Goal: Task Accomplishment & Management: Manage account settings

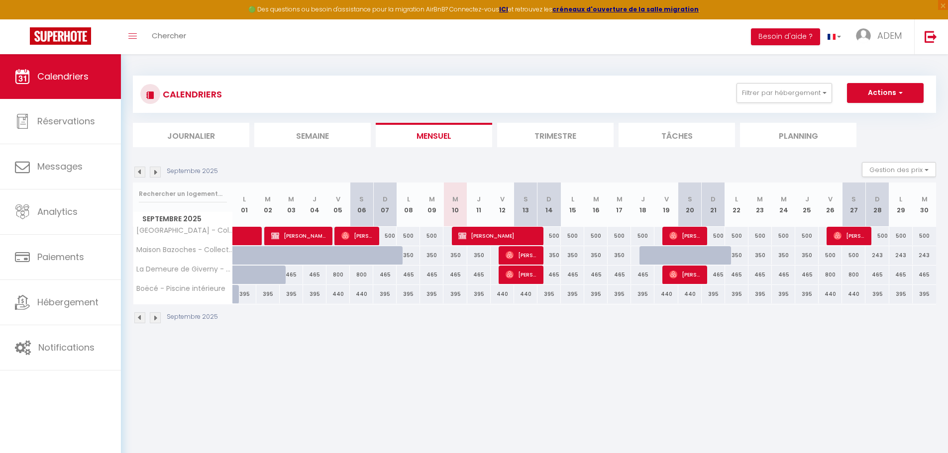
click at [299, 132] on li "Semaine" at bounding box center [312, 135] width 116 height 24
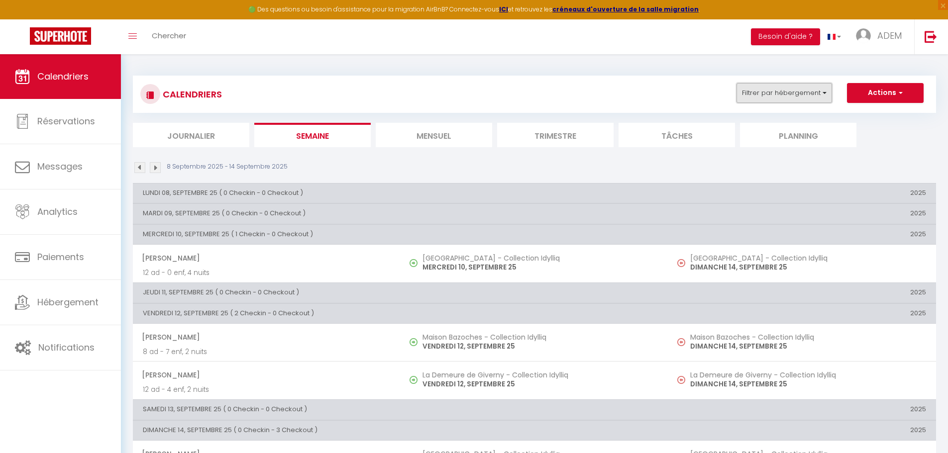
click at [775, 85] on button "Filtrer par hébergement" at bounding box center [784, 93] width 96 height 20
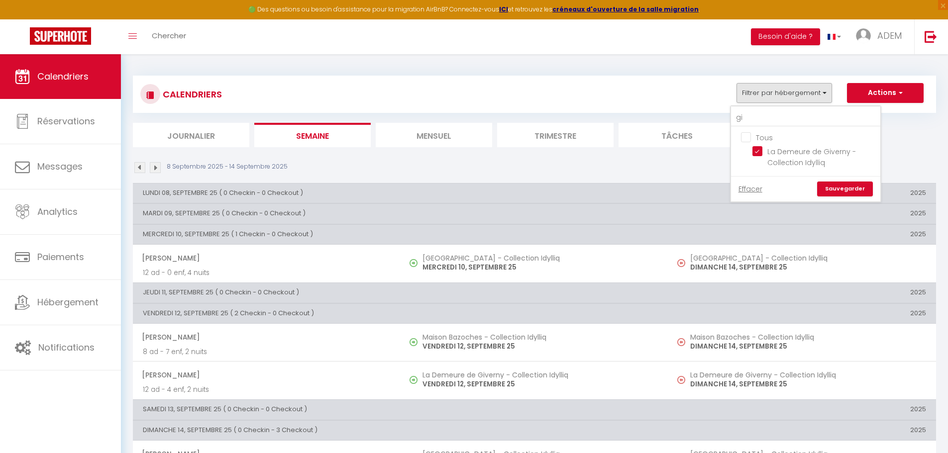
click at [741, 138] on ul "Tous La Demeure de Giverny - Collection Idylliq" at bounding box center [805, 151] width 149 height 49
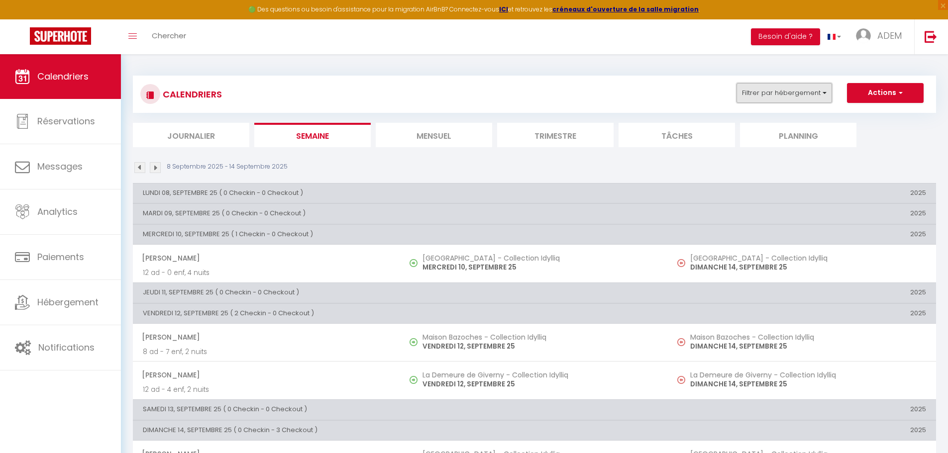
click at [779, 98] on button "Filtrer par hébergement" at bounding box center [784, 93] width 96 height 20
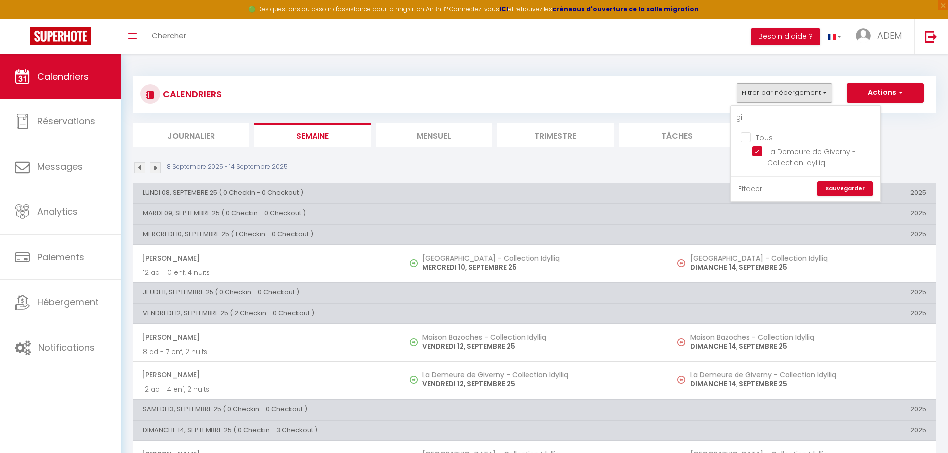
click at [744, 139] on input "Tous" at bounding box center [815, 137] width 149 height 10
checkbox input "true"
click at [847, 190] on link "Sauvegarder" at bounding box center [845, 189] width 56 height 15
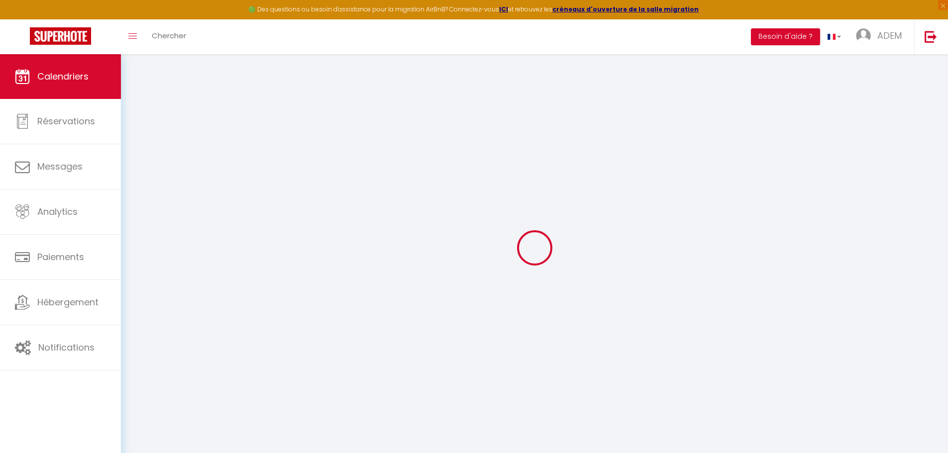
select select
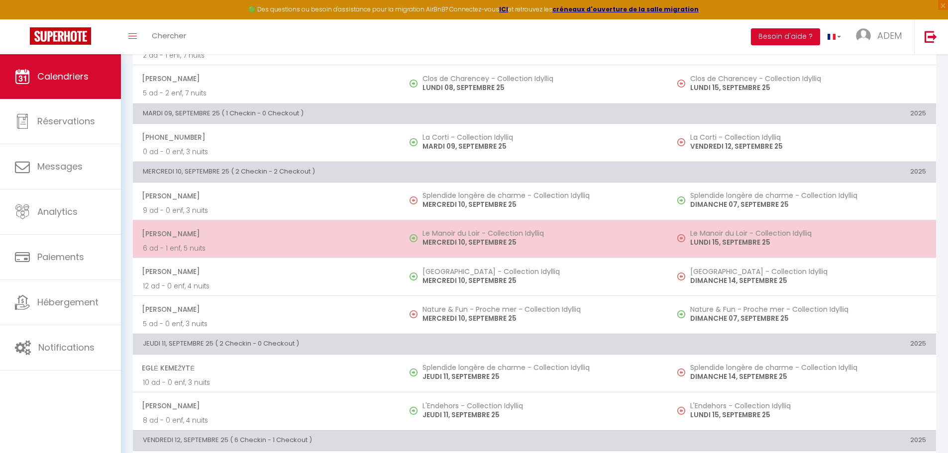
scroll to position [199, 0]
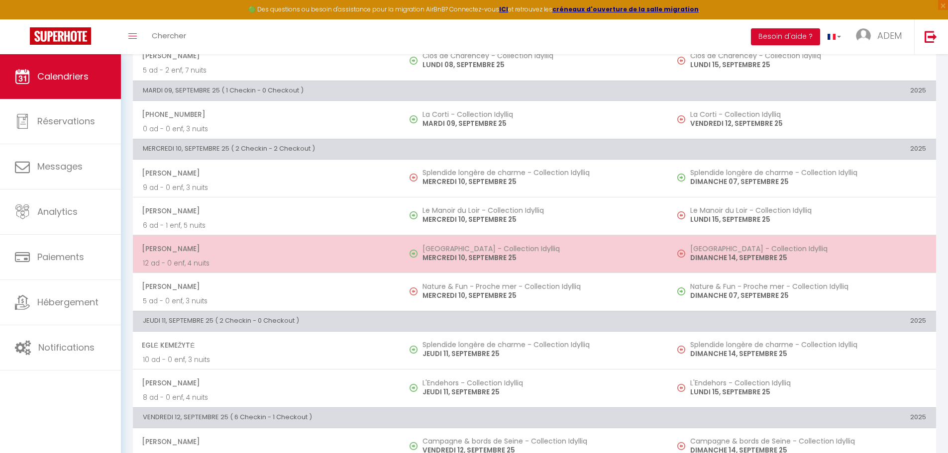
click at [428, 260] on p "MERCREDI 10, SEPTEMBRE 25" at bounding box center [540, 258] width 236 height 10
select select "OK"
select select "0"
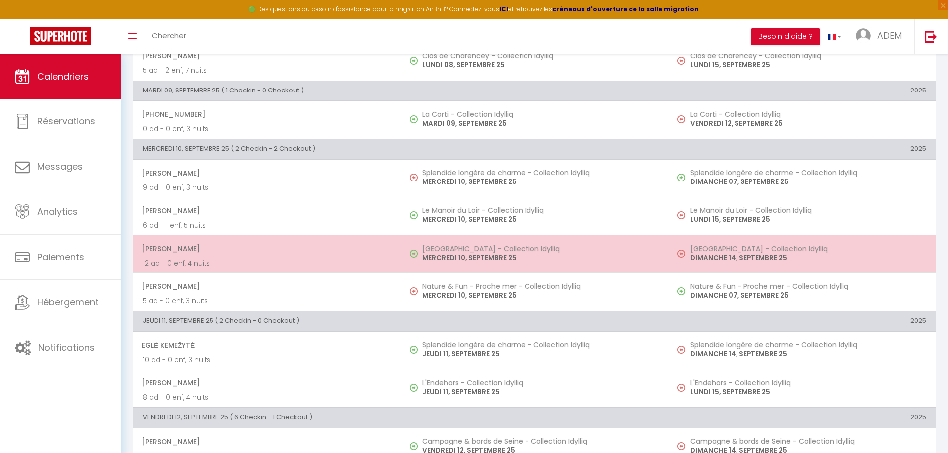
select select "1"
select select
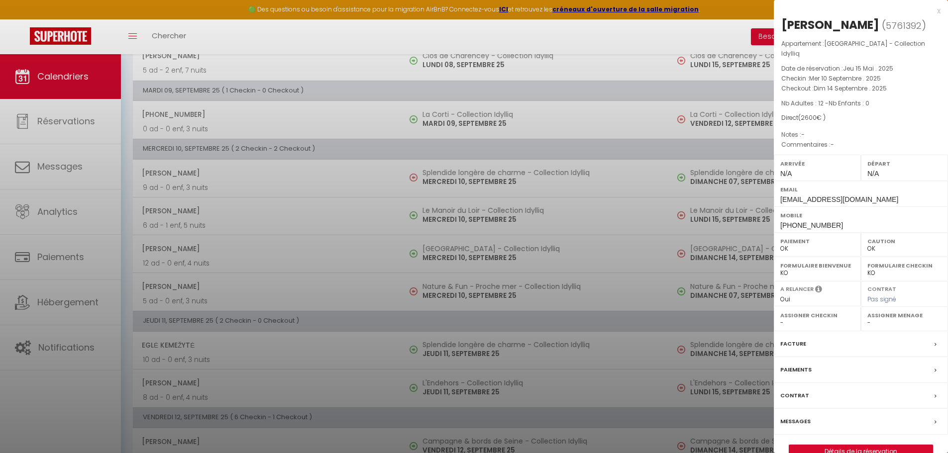
select select "41113"
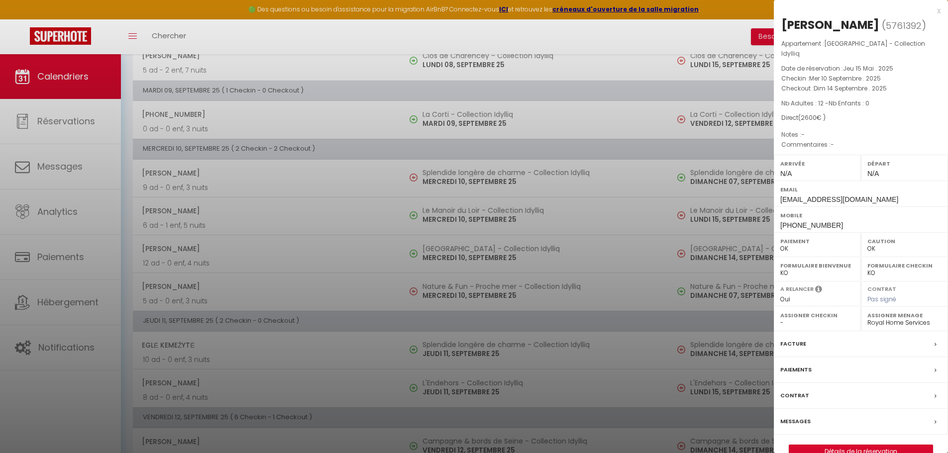
click at [436, 282] on div at bounding box center [474, 226] width 948 height 453
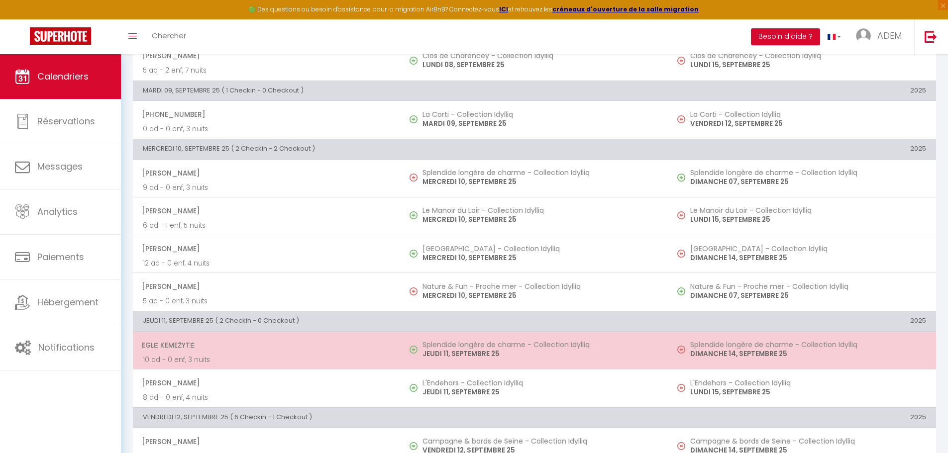
click at [469, 354] on p "JEUDI 11, SEPTEMBRE 25" at bounding box center [540, 354] width 236 height 10
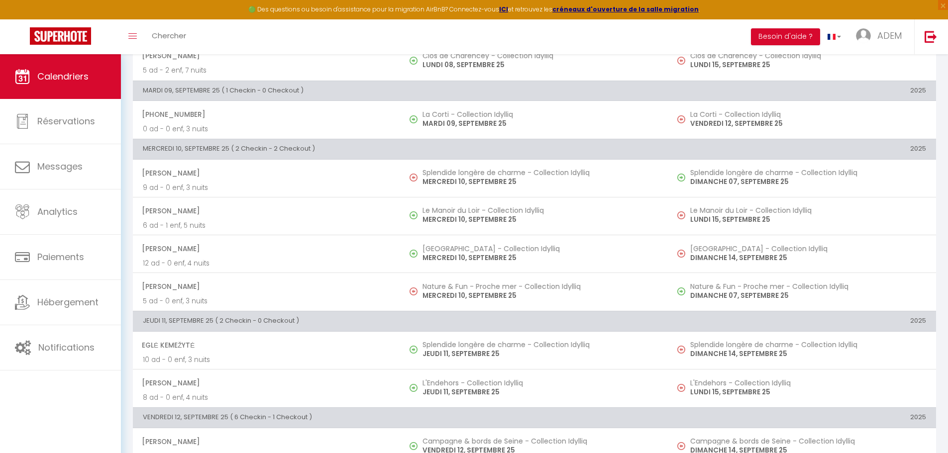
select select "KO"
select select
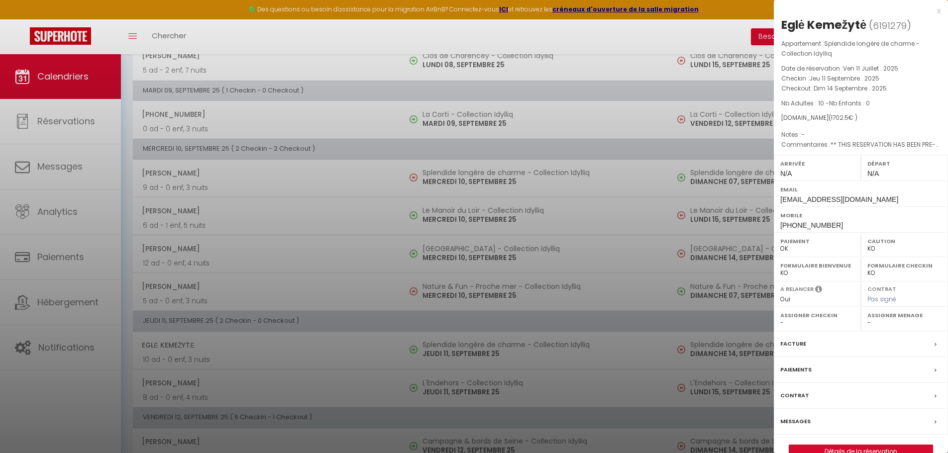
click at [469, 355] on div at bounding box center [474, 226] width 948 height 453
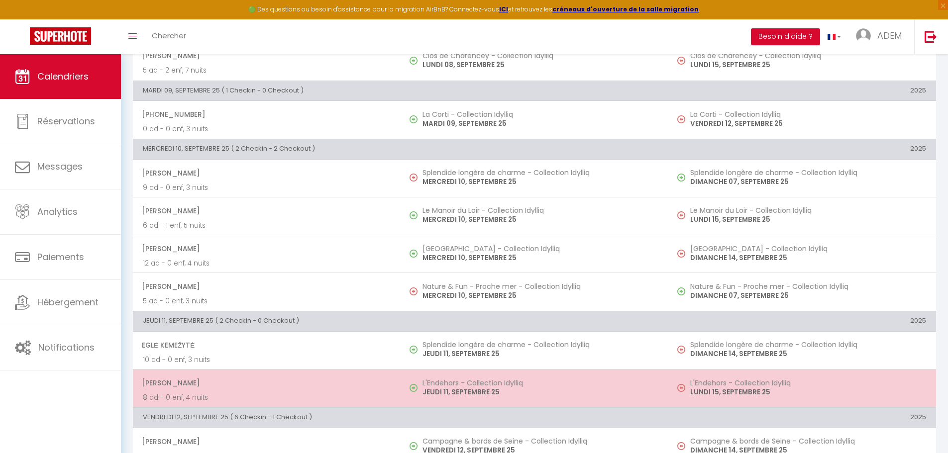
click at [464, 391] on p "JEUDI 11, SEPTEMBRE 25" at bounding box center [540, 392] width 236 height 10
select select "OK"
select select "31460"
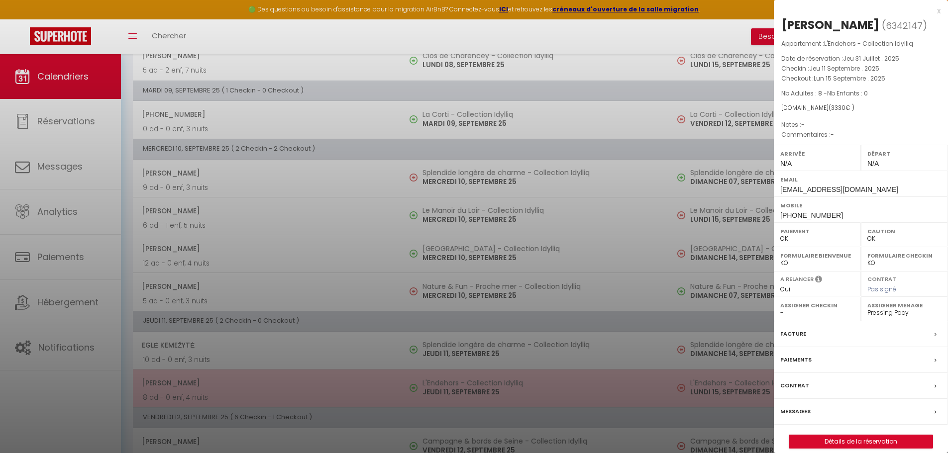
click at [464, 391] on div at bounding box center [474, 226] width 948 height 453
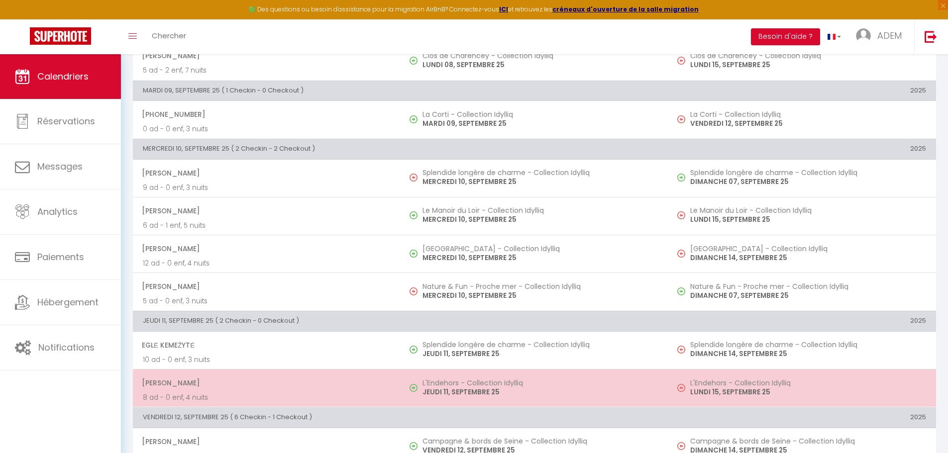
click at [436, 380] on h5 "L'Endehors - Collection Idylliq" at bounding box center [540, 383] width 236 height 8
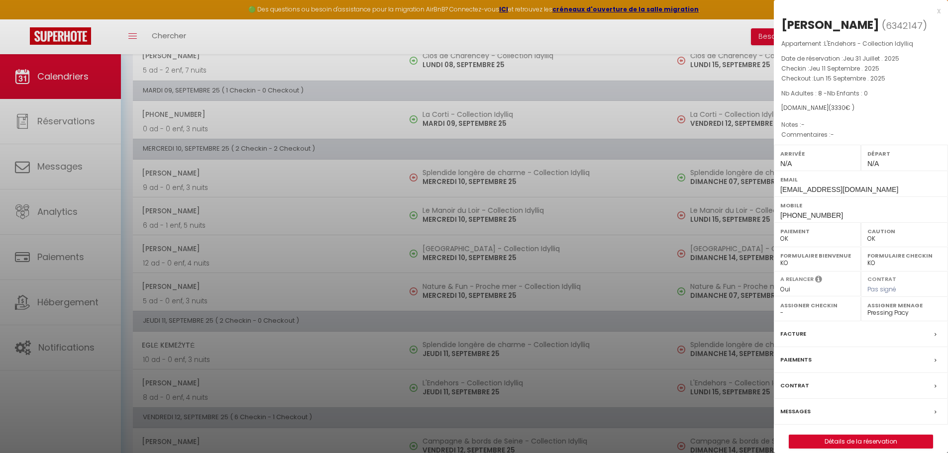
click at [436, 380] on div at bounding box center [474, 226] width 948 height 453
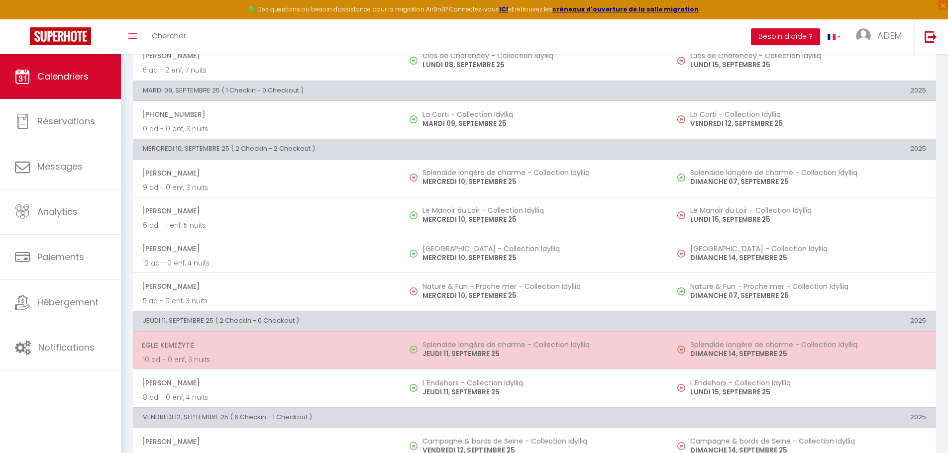
click at [427, 349] on p "JEUDI 11, SEPTEMBRE 25" at bounding box center [540, 354] width 236 height 10
select select "KO"
select select
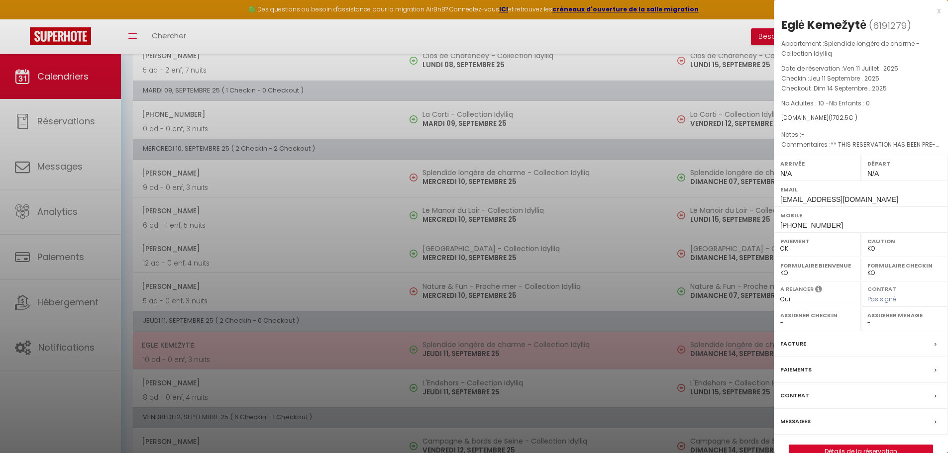
click at [427, 349] on div at bounding box center [474, 226] width 948 height 453
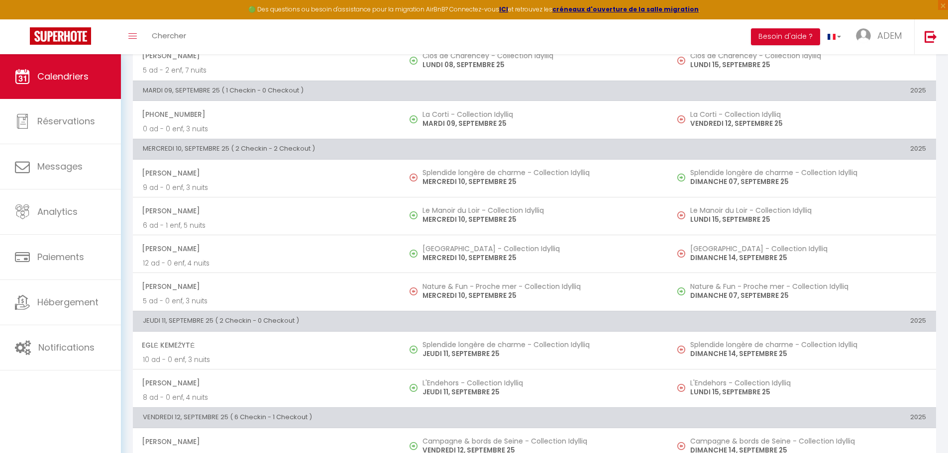
click at [432, 390] on p "JEUDI 11, SEPTEMBRE 25" at bounding box center [540, 392] width 236 height 10
select select "OK"
select select "31460"
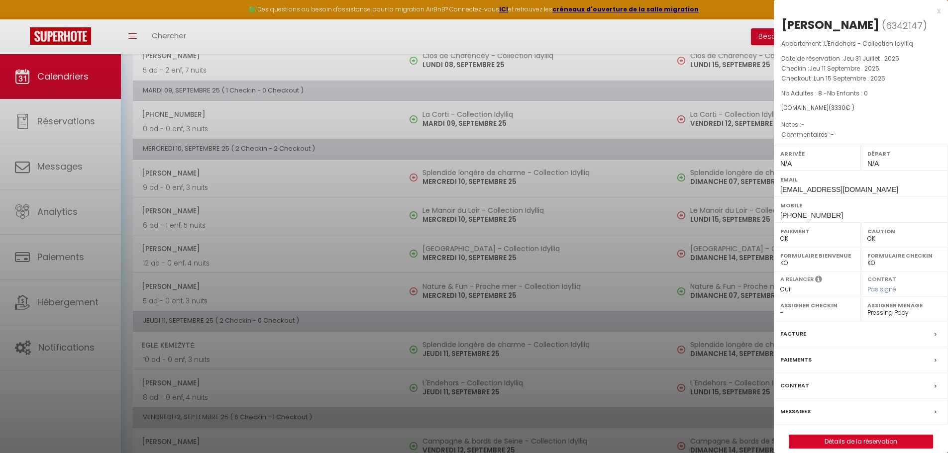
click at [432, 390] on div at bounding box center [474, 226] width 948 height 453
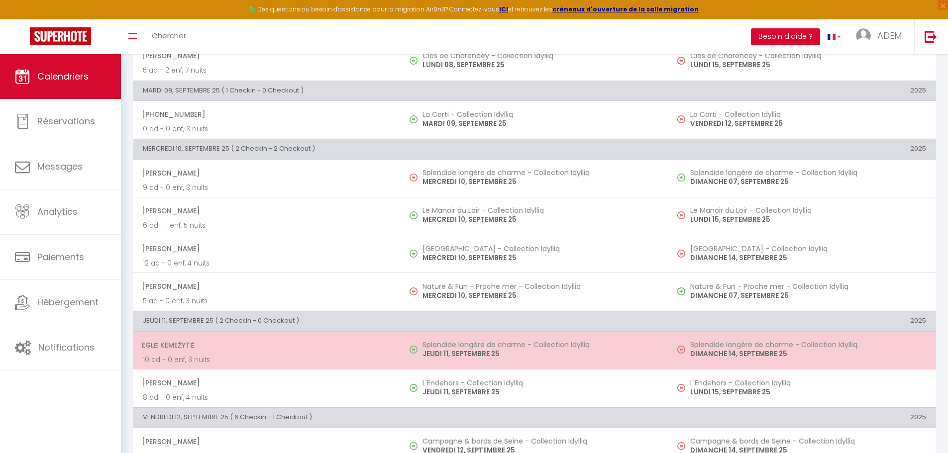
click at [425, 348] on h5 "Splendide longère de charme - Collection Idylliq" at bounding box center [540, 345] width 236 height 8
select select "KO"
select select
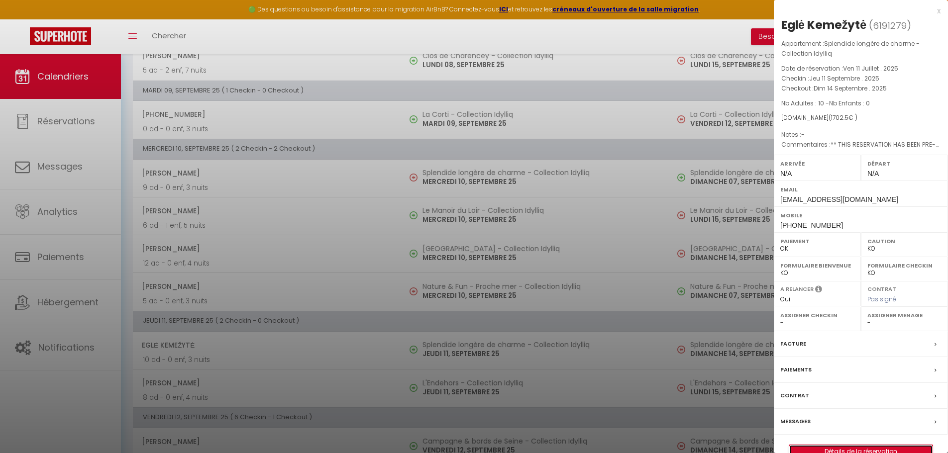
click at [834, 448] on link "Détails de la réservation" at bounding box center [860, 451] width 143 height 13
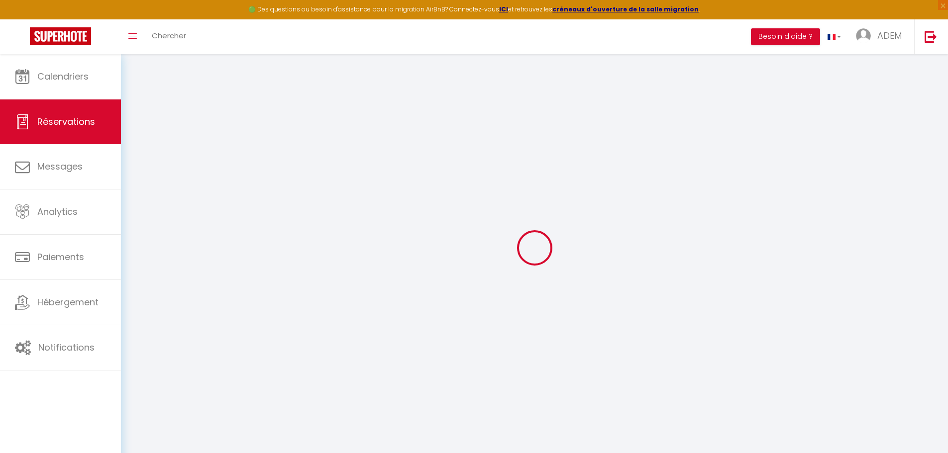
select select
checkbox input "false"
type textarea "** THIS RESERVATION HAS BEEN PRE-PAID ** Reservation has a cancellation grace p…"
select select
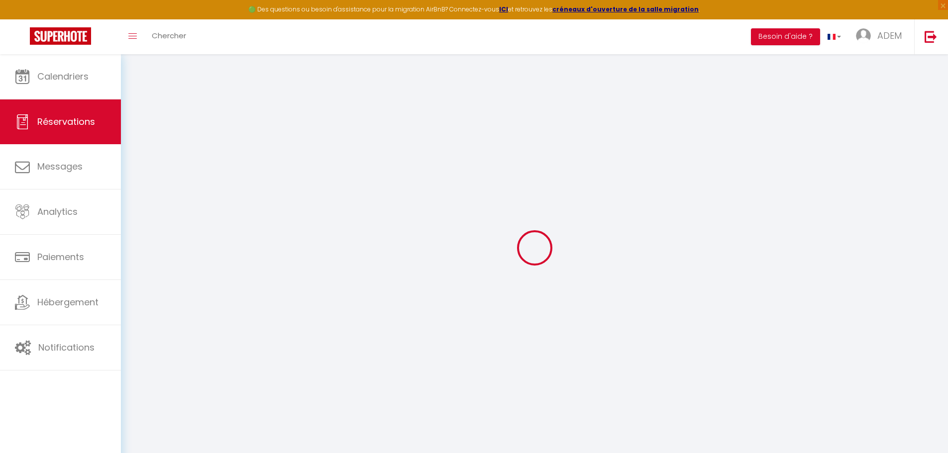
select select
checkbox input "false"
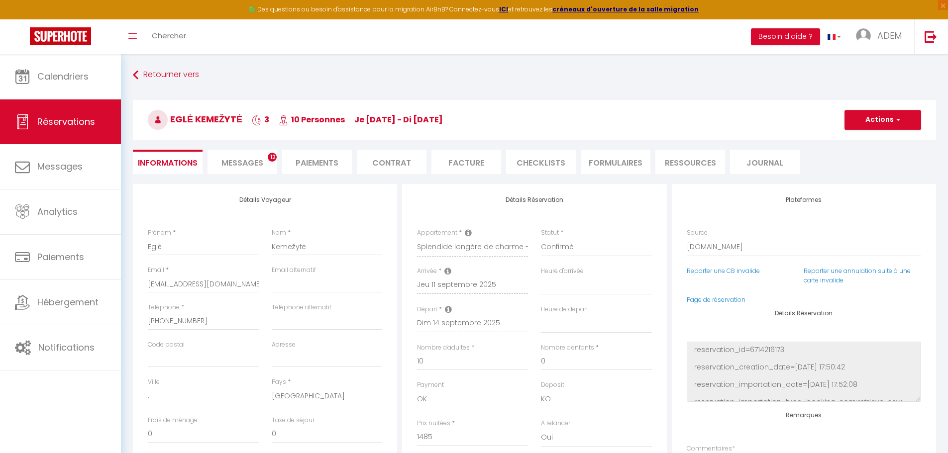
type input "150"
type input "67.5"
select select
checkbox input "false"
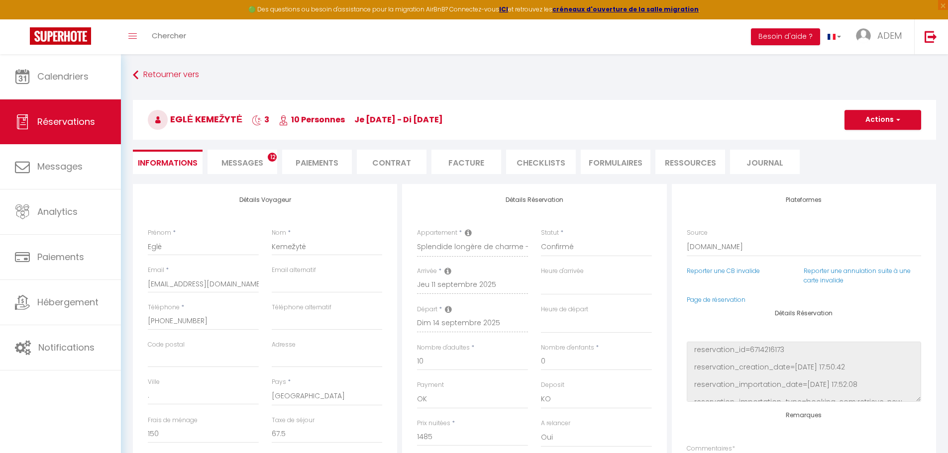
select select
click at [258, 168] on span "Messages" at bounding box center [242, 162] width 42 height 11
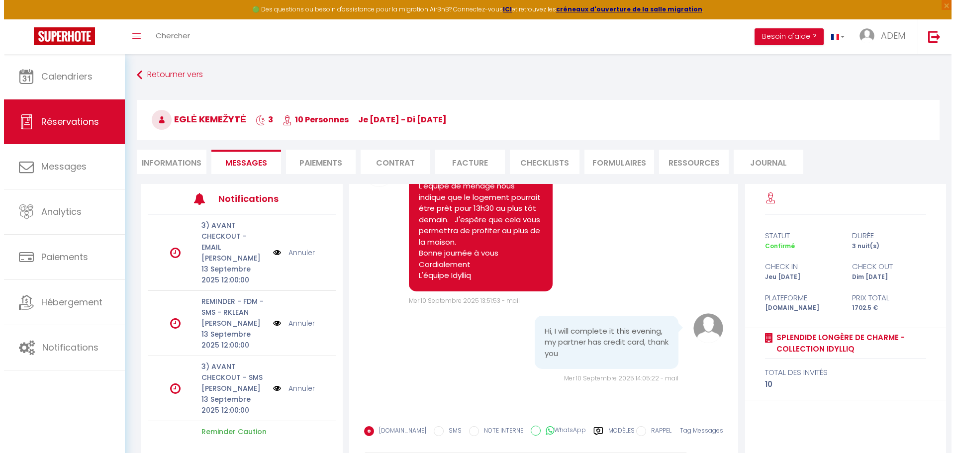
scroll to position [3217, 0]
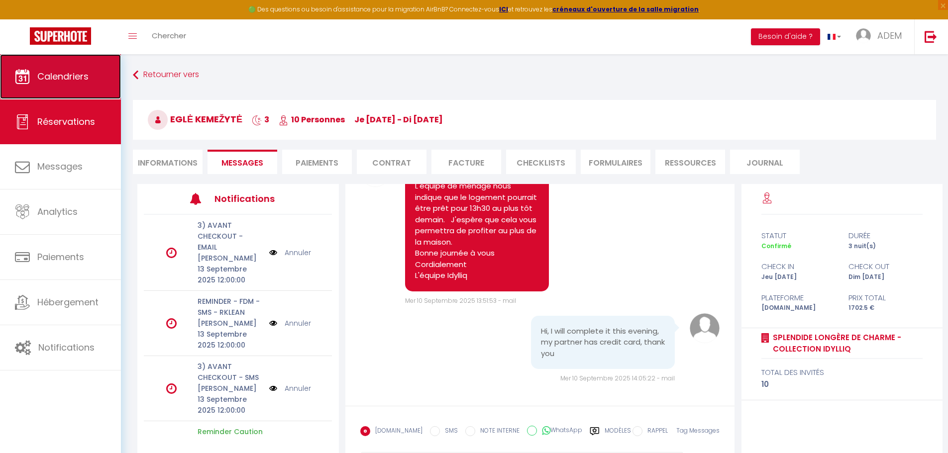
click at [43, 73] on span "Calendriers" at bounding box center [62, 76] width 51 height 12
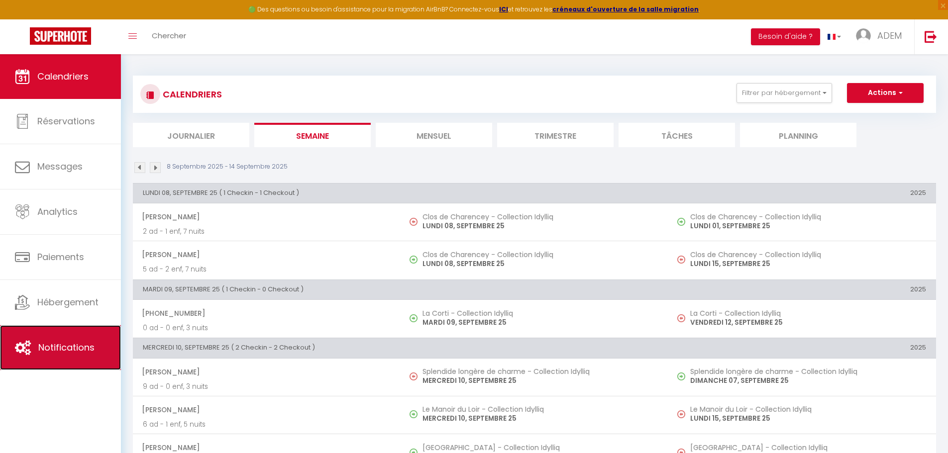
click at [76, 352] on span "Notifications" at bounding box center [66, 347] width 56 height 12
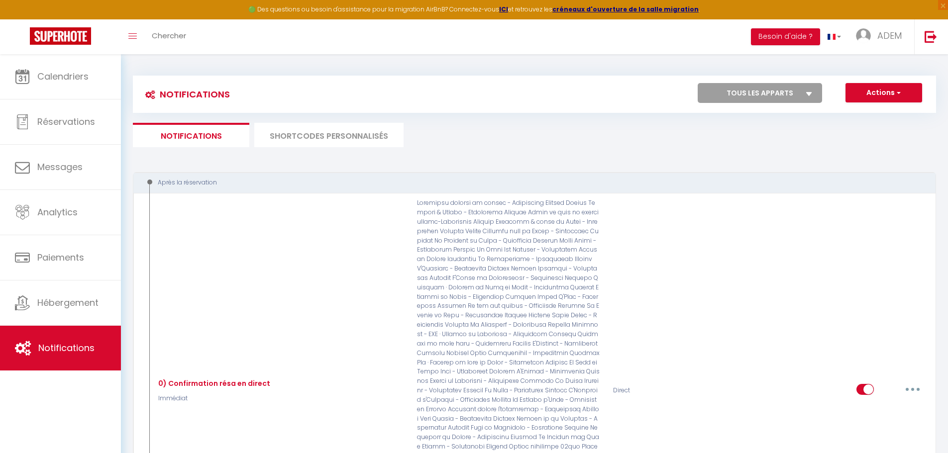
click at [293, 133] on li "SHORTCODES PERSONNALISÉS" at bounding box center [328, 135] width 149 height 24
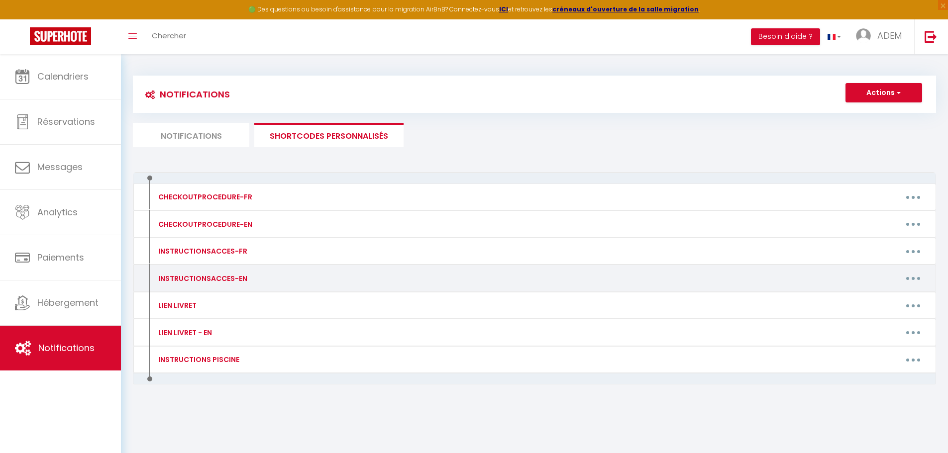
click at [909, 280] on button "button" at bounding box center [913, 279] width 28 height 16
click at [887, 299] on link "Editer" at bounding box center [887, 301] width 74 height 17
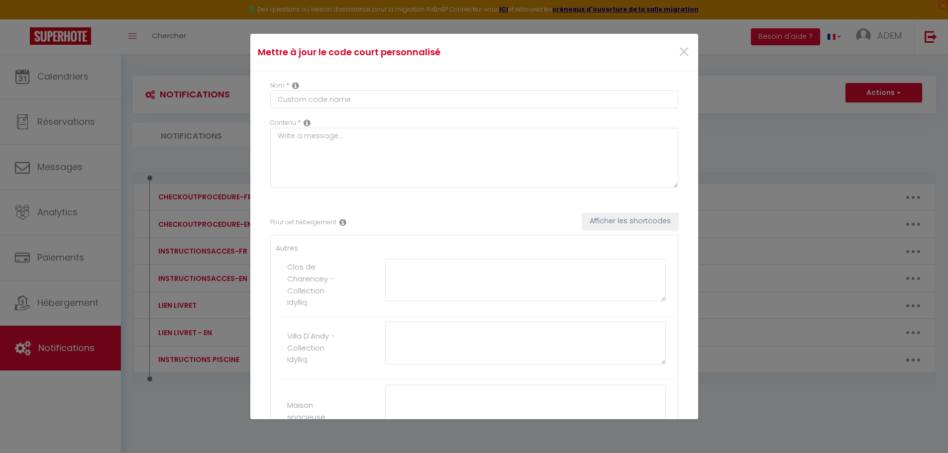
type input "INSTRUCTIONSACCES-EN"
type textarea "Here is how to enter the property:"
type textarea "Follow this link to get to the house [URL][DOMAIN_NAME] Please note that the nu…"
type textarea "Follow this link to reach the house [URL][DOMAIN_NAME] On the right of the gate…"
type textarea "Follow this link to reach the house: [URL][DOMAIN_NAME] To access the property,…"
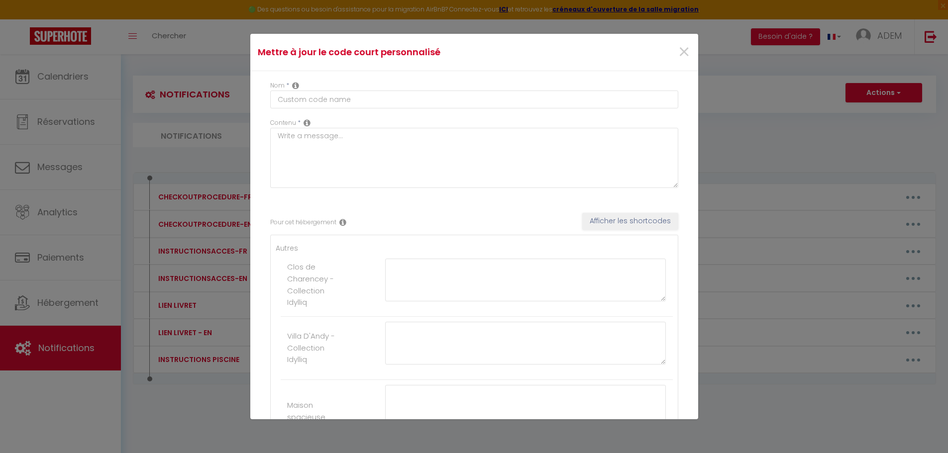
type textarea "Follow this link to get to the house: [URL][DOMAIN_NAME] The key to the front d…"
type textarea "Follow this link to get to the house [URL][DOMAIN_NAME] Once in front of the ga…"
type textarea "Follow this link to get to the house [URL][DOMAIN_NAME] To the left of the fron…"
type textarea "Here is the google maps link to help you find the house : [URL][DOMAIN_NAME] Yo…"
type textarea "Follow this link to reach the house [URL][DOMAIN_NAME] The first key box is loc…"
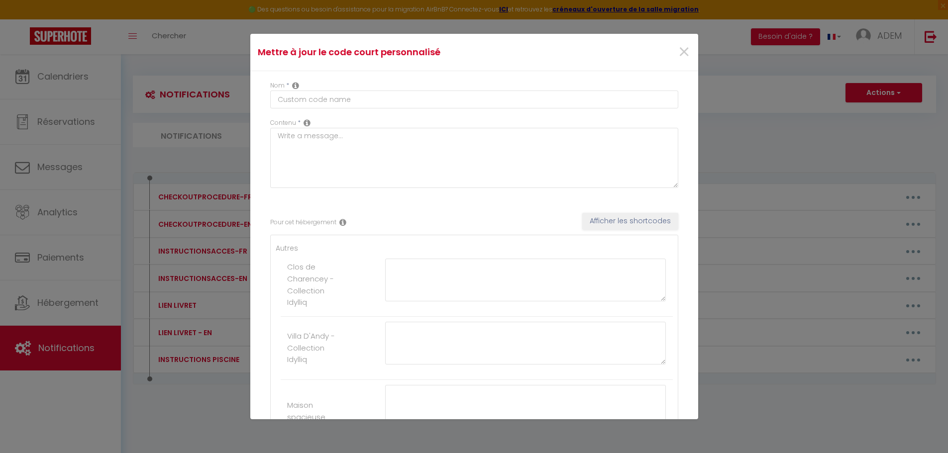
type textarea "Follow this link to get to the house [URL][DOMAIN_NAME] The gate code is 2617A.…"
type textarea "Follow this link to get to the house: 👉 [URL][DOMAIN_NAME] The gate will be ope…"
type textarea "Follow this link to get to the house: [URL][DOMAIN_NAME] 1. Retrieve the gate k…"
type textarea "Follow this link to reach the house: [URL][DOMAIN_NAME] 1. The gate code is 198…"
type textarea "Follow this link to reach the house: [URL][DOMAIN_NAME] Could you please call u…"
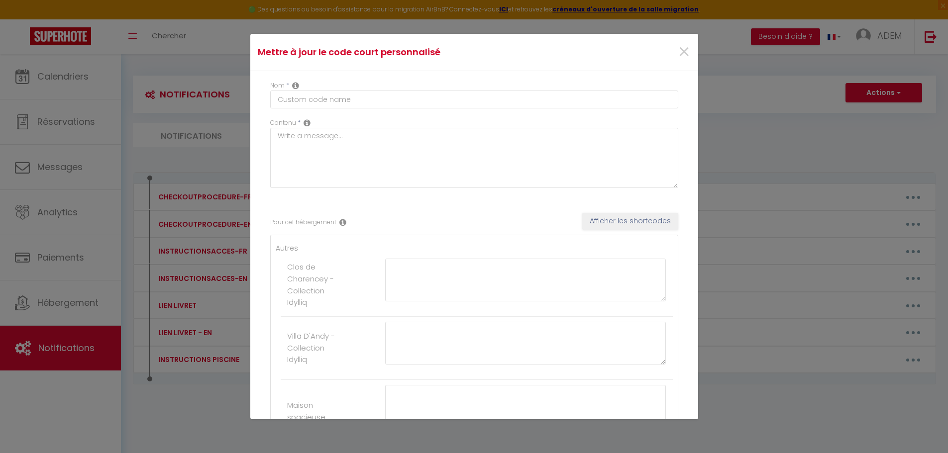
type textarea "Follow this link to get home [URL][DOMAIN_NAME] Go through the green portal and…"
type textarea "Follow this link to get to the house: [URL][DOMAIN_NAME] DO NOT use Waze, it'll…"
type textarea "Follow this link to get to the house [URL][DOMAIN_NAME] The key box is located …"
type textarea "Follow this link to get to the house [URL][DOMAIN_NAME] The gate is not locked.…"
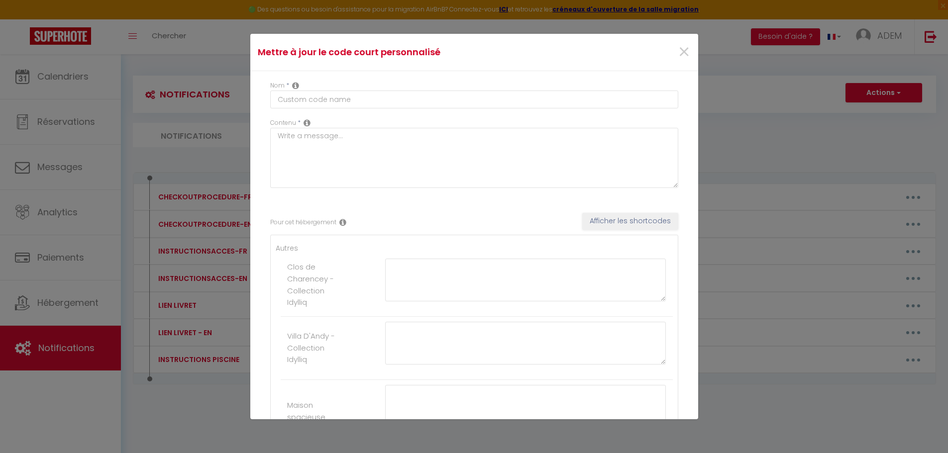
type textarea "Follow this link to get to the house [URL][DOMAIN_NAME] 1. Enter the gate code …"
type textarea "Follow this link to get to the house [URL][DOMAIN_NAME] You can open the gate (…"
type textarea "Follow this link to get to the house [URL][DOMAIN_NAME] When you arrive, you'll…"
type textarea "Follow this link to get to the house: [URL][DOMAIN_NAME] It is not possible to …"
type textarea "Follow this link to reach the house: [URL][DOMAIN_NAME] The key box is located …"
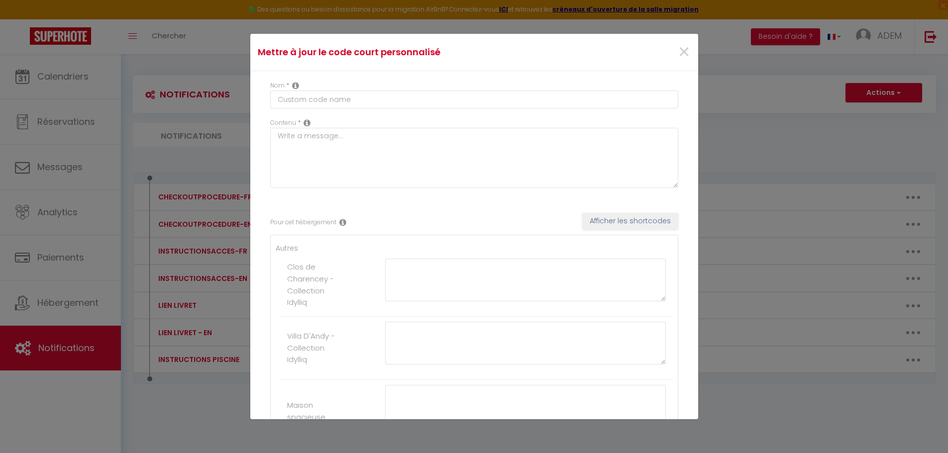
type textarea "To open the gate from the outside, use the code: 1964A To open it from the insi…"
type textarea "Follow this link to get to the house [URL][DOMAIN_NAME] The key boxes are on th…"
type textarea "Follow this link find the house [URL][DOMAIN_NAME] The gate is always open, jus…"
type textarea "Follow this link to get to the house [URL][DOMAIN_NAME] Open the gate, drive al…"
type textarea "Follow this link to access the house: [URL][DOMAIN_NAME] On the right-hand side…"
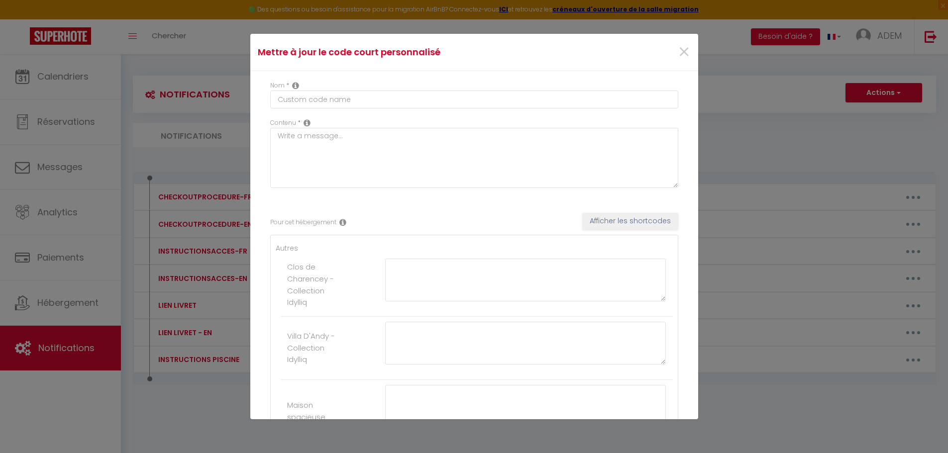
type textarea "Follow this link to get to the house [URL][DOMAIN_NAME] You will find a keybox …"
type textarea "Follow this link to reach the house: [URL][DOMAIN_NAME] Open the gate using the…"
type textarea "Follow this link to reach the house: [URL][DOMAIN_NAME] To open the gate: enter…"
type textarea "Follow this link to get to the house [URL][DOMAIN_NAME] You can open the gate (…"
type textarea "Follow this link to get to the house [URL][DOMAIN_NAME] You can park on the gra…"
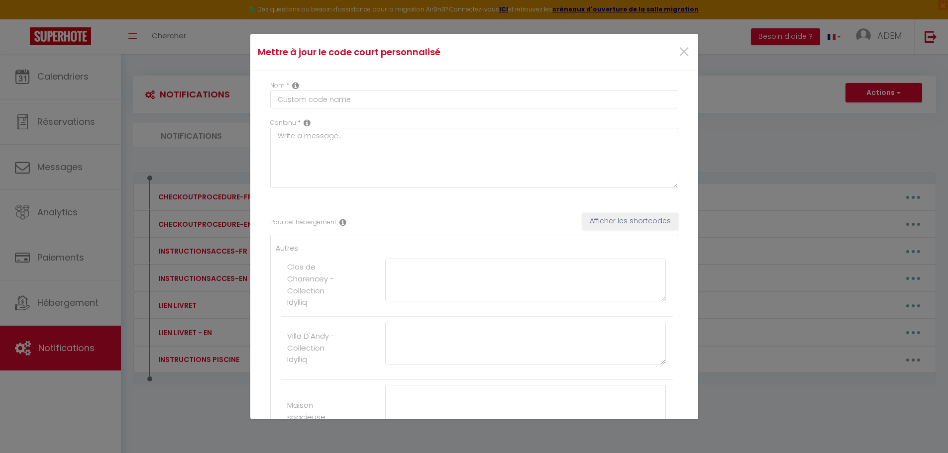
type textarea "Follow this link to get to the house : [URL][DOMAIN_NAME] When you're facing th…"
type textarea "Follow this link to get to the house: [URL][DOMAIN_NAME] To enter the property,…"
type textarea "Follow this link to get to the house: [URL][DOMAIN_NAME] The gate opens and clo…"
type textarea "Follow this link to get to the house [URL][DOMAIN_NAME] The key box is attached…"
type textarea "Follow this link to reach the house: [URL][DOMAIN_NAME] Open the gate using the…"
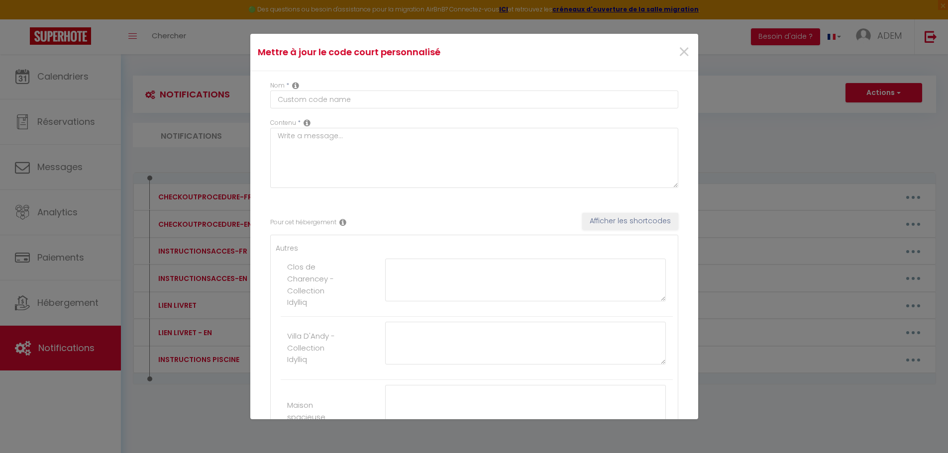
type textarea "Follow this link to get to the house : [URL][DOMAIN_NAME] You can open the gate…"
type textarea "Follow this link to get to the house: [URL][DOMAIN_NAME] There's a key box next…"
type textarea "Follow this link to get to the house : [URL][DOMAIN_NAME] Park just before the …"
type textarea "Follow this link to get to the house [URL][DOMAIN_NAME] To open the first gate,…"
type textarea "Follow this link to get to the house: [URL][DOMAIN_NAME] The gate is open and y…"
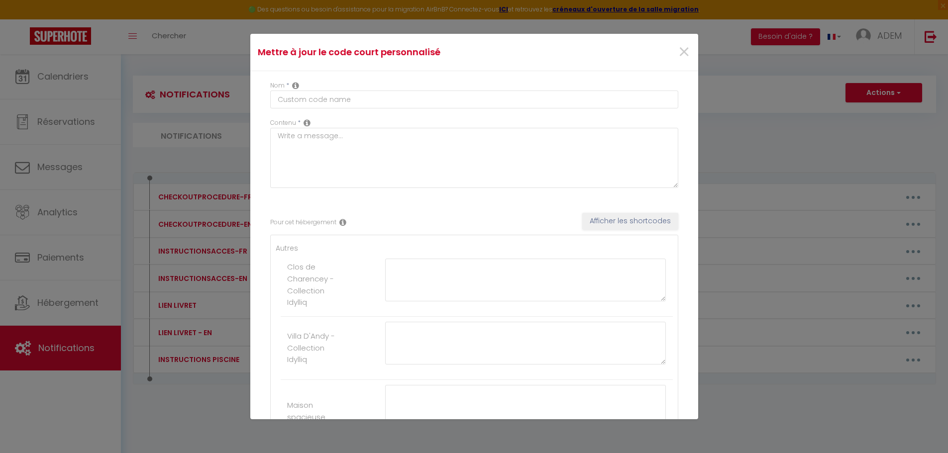
type textarea "Follow this link to get to the house [URL][DOMAIN_NAME] The key boxe is on the …"
type textarea "Follow this link to reach the house: [URL][DOMAIN_NAME] The key box is located …"
type textarea "Follow this link to get to the house: [URL][DOMAIN_NAME] We will be there to we…"
type textarea "Follow this link to get to the house: [URL][DOMAIN_NAME] The key box is on the …"
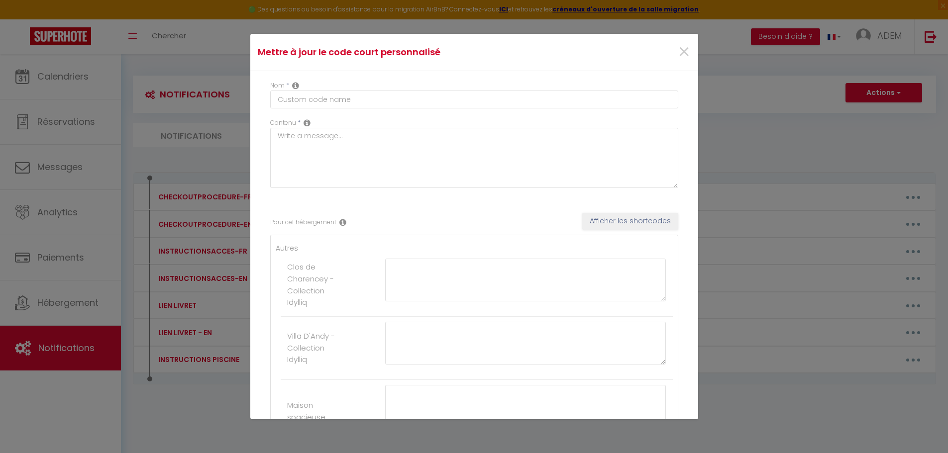
type textarea "Follow this link to get to the house [URL][DOMAIN_NAME] You can park in the str…"
type textarea "Follow this link to the house [URL][DOMAIN_NAME] To open the gate, enter this c…"
type textarea "Follow this link to get to the house [URL][DOMAIN_NAME] Open the gate and park …"
type textarea "Follow this link to get to the house [URL][DOMAIN_NAME] - Go to [STREET_ADDRESS…"
type textarea "Follow this link to reach the house: [URL][DOMAIN_NAME] 1. Depending on your ar…"
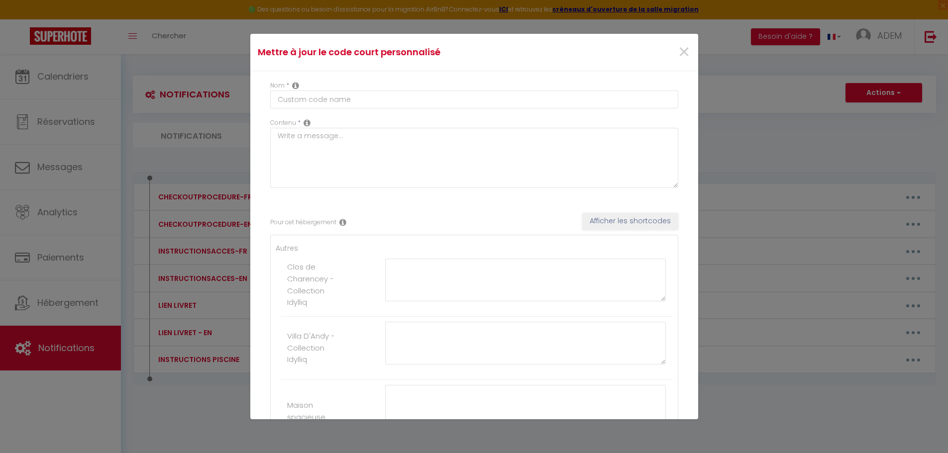
type textarea "Follow this link to get to the house [URL][DOMAIN_NAME] The key box is located …"
type textarea "Follow this link to the house [URL][DOMAIN_NAME] There is no gate, so you can p…"
type textarea "Follow this link to get to the house [URL][DOMAIN_NAME] Park in the layby oppos…"
type textarea "Follow this link to get home [URL][DOMAIN_NAME] The key box is on the outside (…"
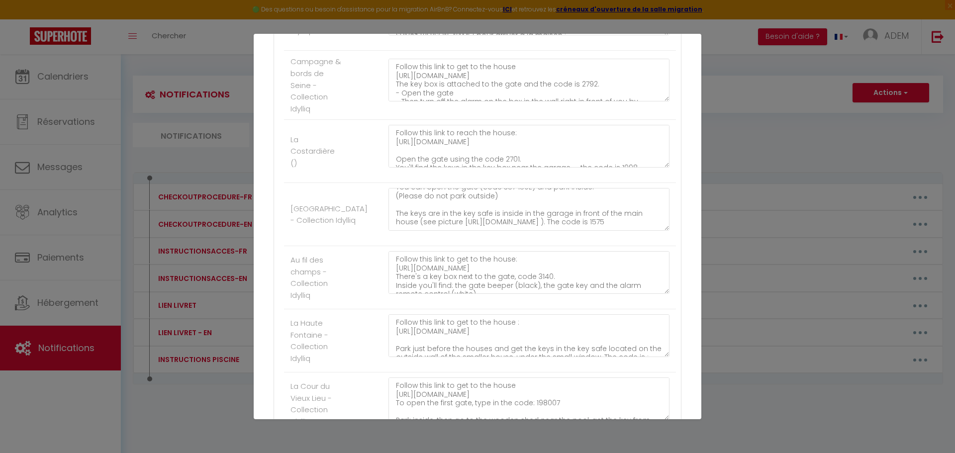
scroll to position [2644, 0]
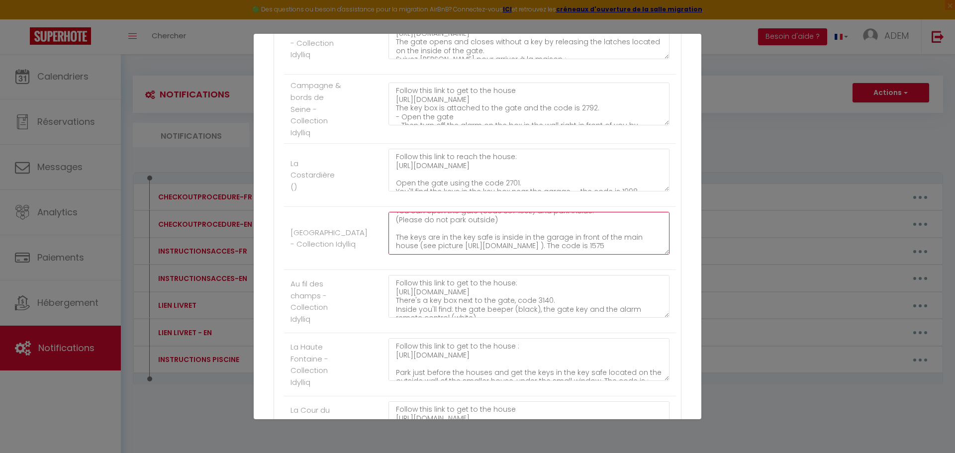
drag, startPoint x: 657, startPoint y: 237, endPoint x: 658, endPoint y: 243, distance: 6.1
click at [658, 243] on textarea "Follow this link to get to the house : [URL][DOMAIN_NAME] You can open the gate…" at bounding box center [529, 233] width 281 height 43
drag, startPoint x: 616, startPoint y: 254, endPoint x: 387, endPoint y: 214, distance: 232.8
click at [387, 214] on li "[GEOGRAPHIC_DATA] - Collection Idylliq Follow this link to get to the house : […" at bounding box center [480, 238] width 392 height 63
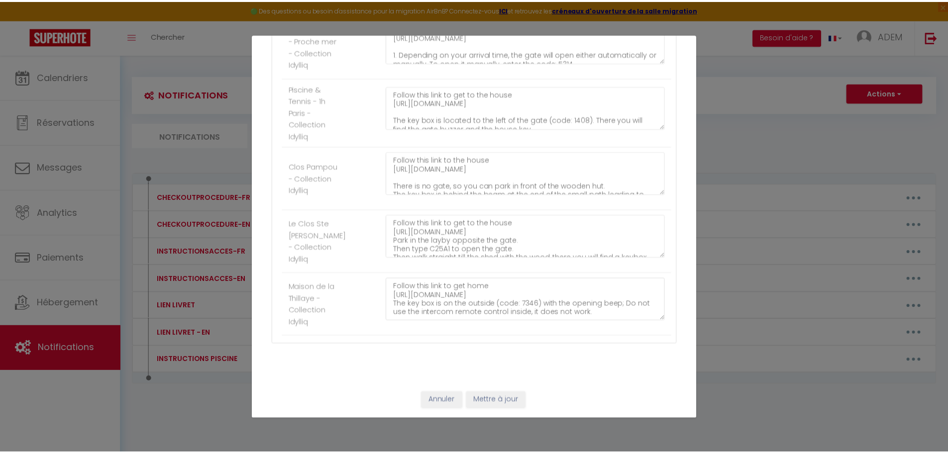
scroll to position [3774, 0]
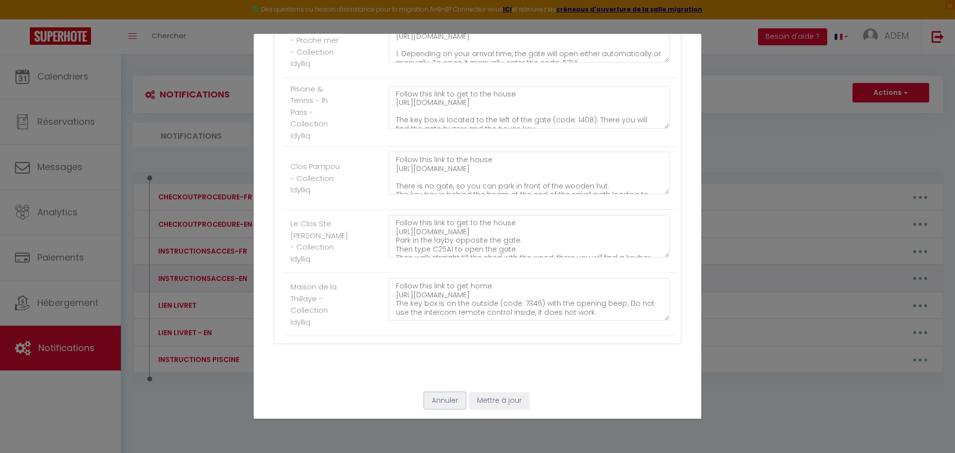
drag, startPoint x: 440, startPoint y: 399, endPoint x: 319, endPoint y: 279, distance: 171.0
click at [439, 399] on button "Annuler" at bounding box center [444, 401] width 41 height 17
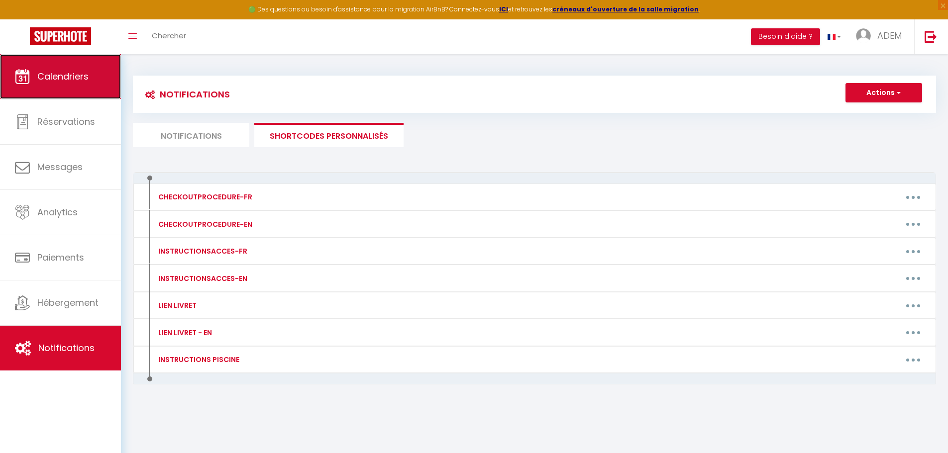
click at [66, 70] on span "Calendriers" at bounding box center [62, 76] width 51 height 12
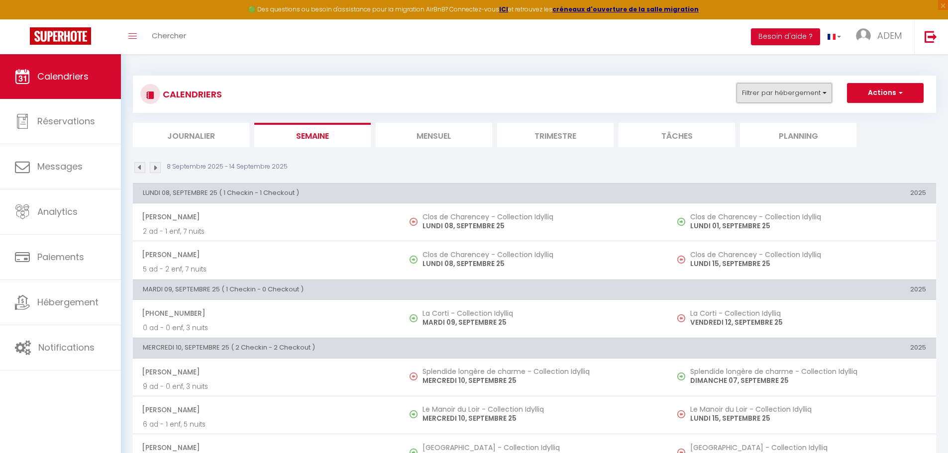
click at [772, 93] on button "Filtrer par hébergement" at bounding box center [784, 93] width 96 height 20
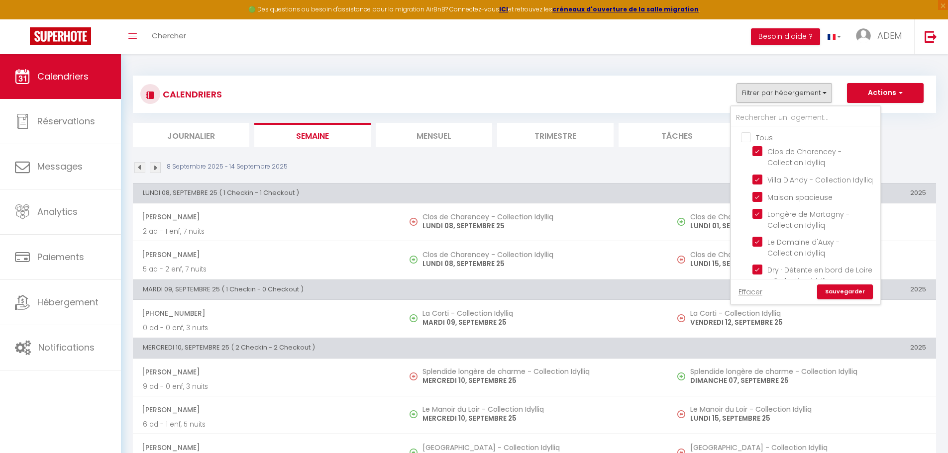
click at [433, 136] on li "Mensuel" at bounding box center [434, 135] width 116 height 24
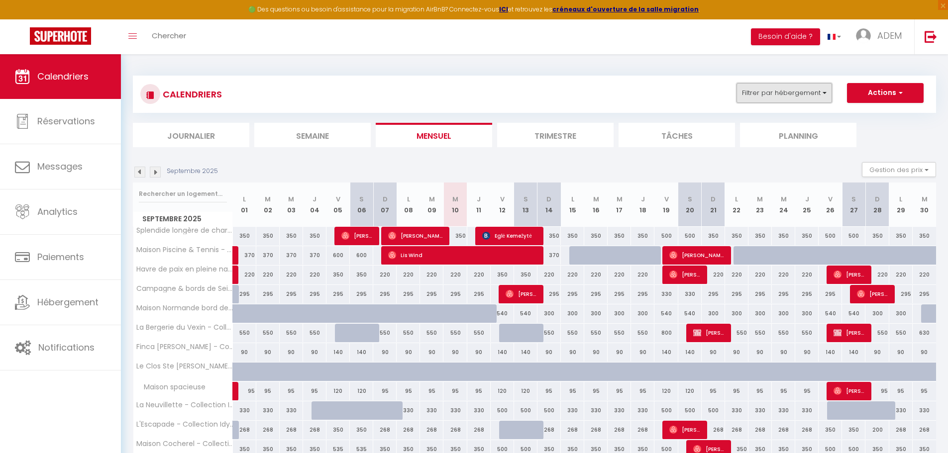
click at [808, 88] on button "Filtrer par hébergement" at bounding box center [784, 93] width 96 height 20
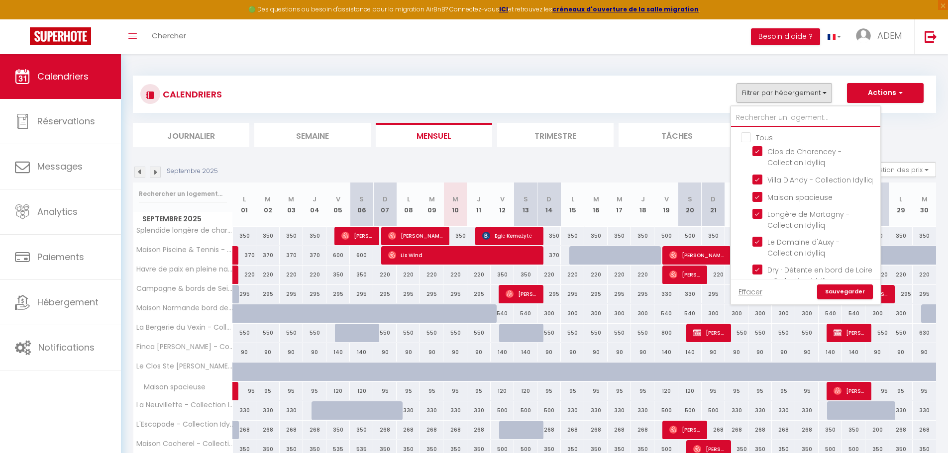
click at [768, 113] on input "text" at bounding box center [805, 118] width 149 height 18
type input "a"
checkbox input "false"
checkbox input "true"
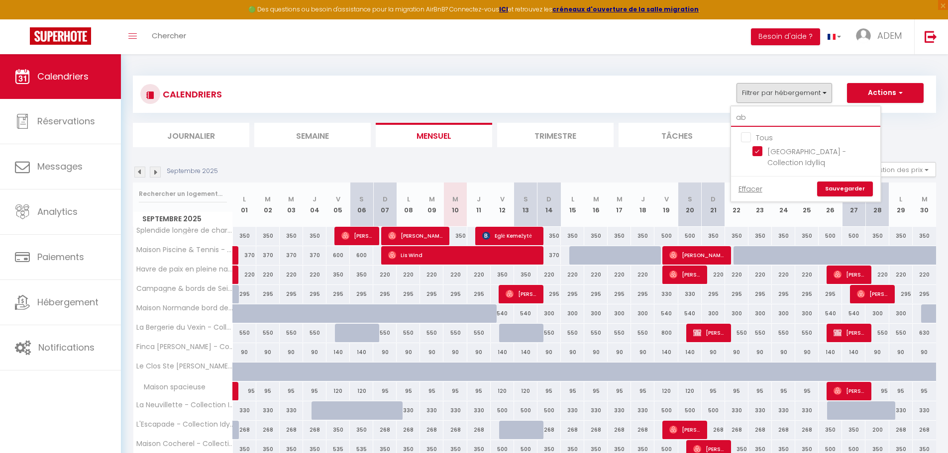
type input "ab"
click at [746, 135] on input "Tous" at bounding box center [815, 137] width 149 height 10
click at [746, 134] on input "Tous" at bounding box center [815, 137] width 149 height 10
checkbox input "false"
click at [758, 151] on input "[GEOGRAPHIC_DATA] - Collection Idylliq" at bounding box center [814, 151] width 124 height 10
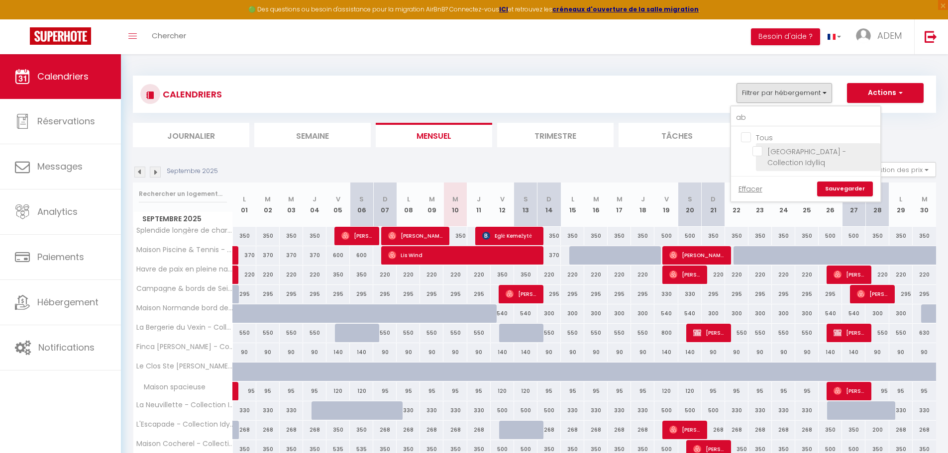
checkbox input "true"
click at [832, 185] on link "Sauvegarder" at bounding box center [845, 189] width 56 height 15
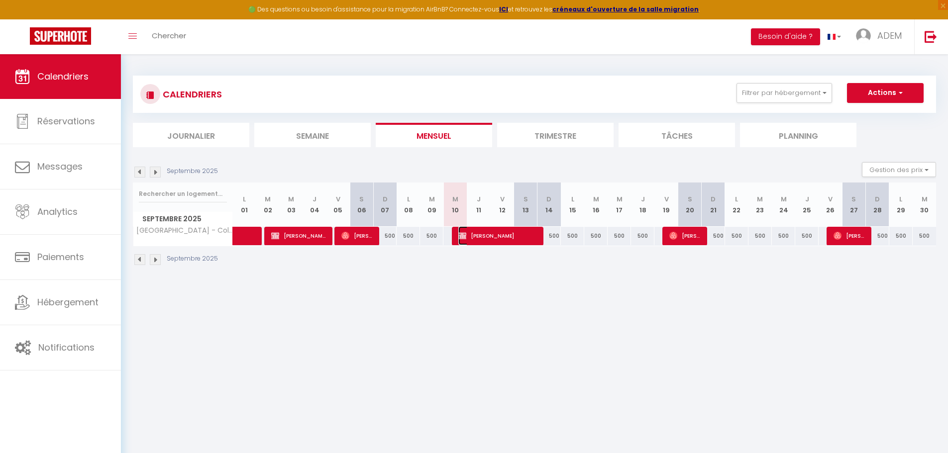
click at [470, 239] on span "[PERSON_NAME]" at bounding box center [497, 235] width 78 height 19
select select "OK"
select select "0"
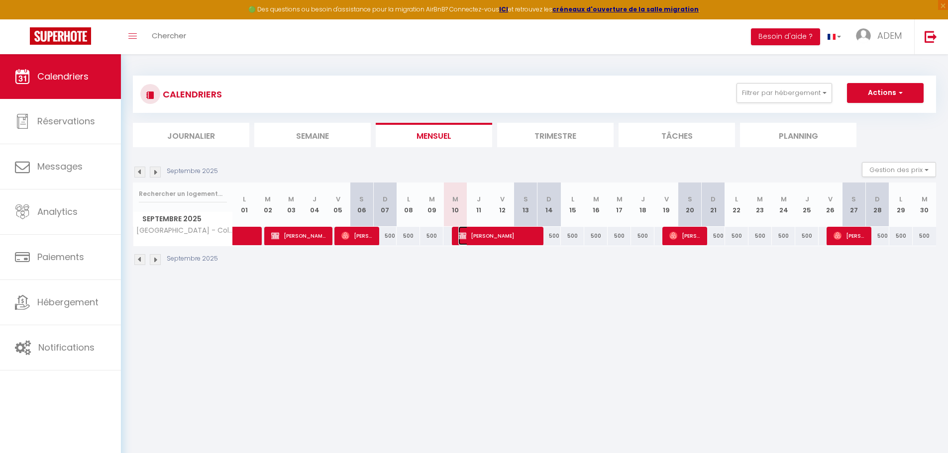
select select "1"
select select
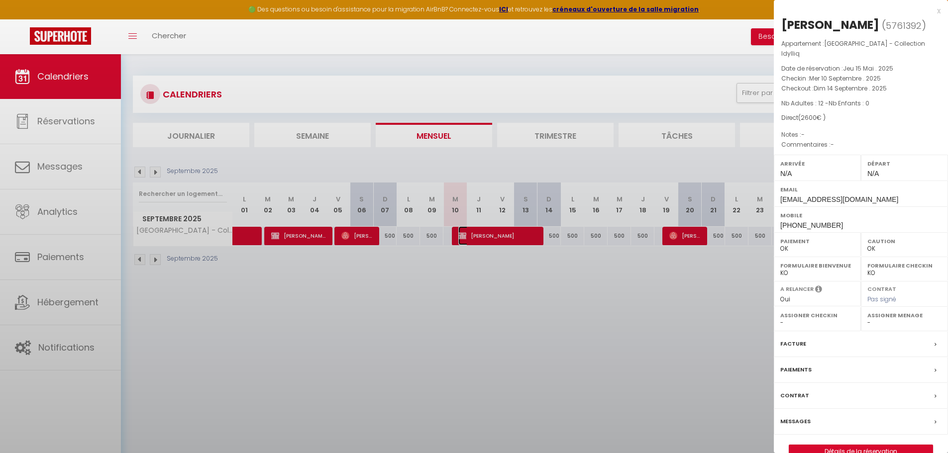
select select "41113"
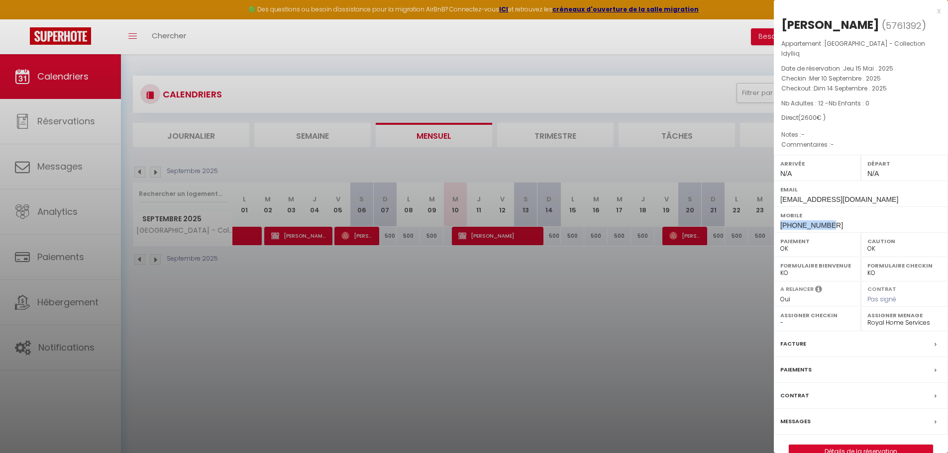
drag, startPoint x: 828, startPoint y: 225, endPoint x: 778, endPoint y: 223, distance: 50.3
click at [778, 223] on div "Mobile [PHONE_NUMBER]" at bounding box center [861, 219] width 174 height 26
